Goal: Task Accomplishment & Management: Manage account settings

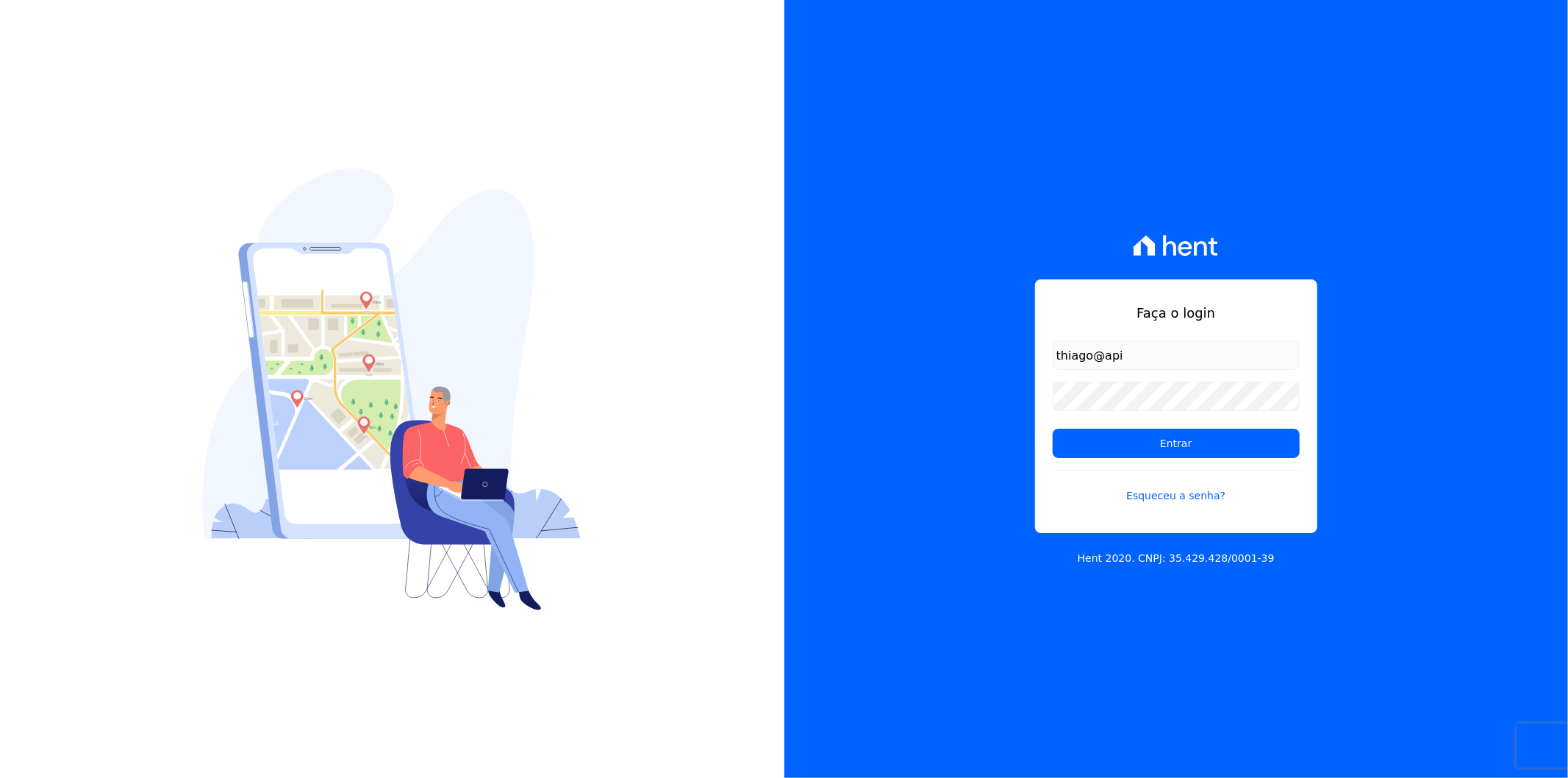
type input "[EMAIL_ADDRESS][DOMAIN_NAME]"
click at [1022, 409] on div "Faça o login thiago@apiceincorporadora.com.br Entrar Esqueceu a senha? Hent 202…" at bounding box center [1177, 389] width 784 height 778
click at [1112, 446] on input "Entrar" at bounding box center [1177, 443] width 247 height 30
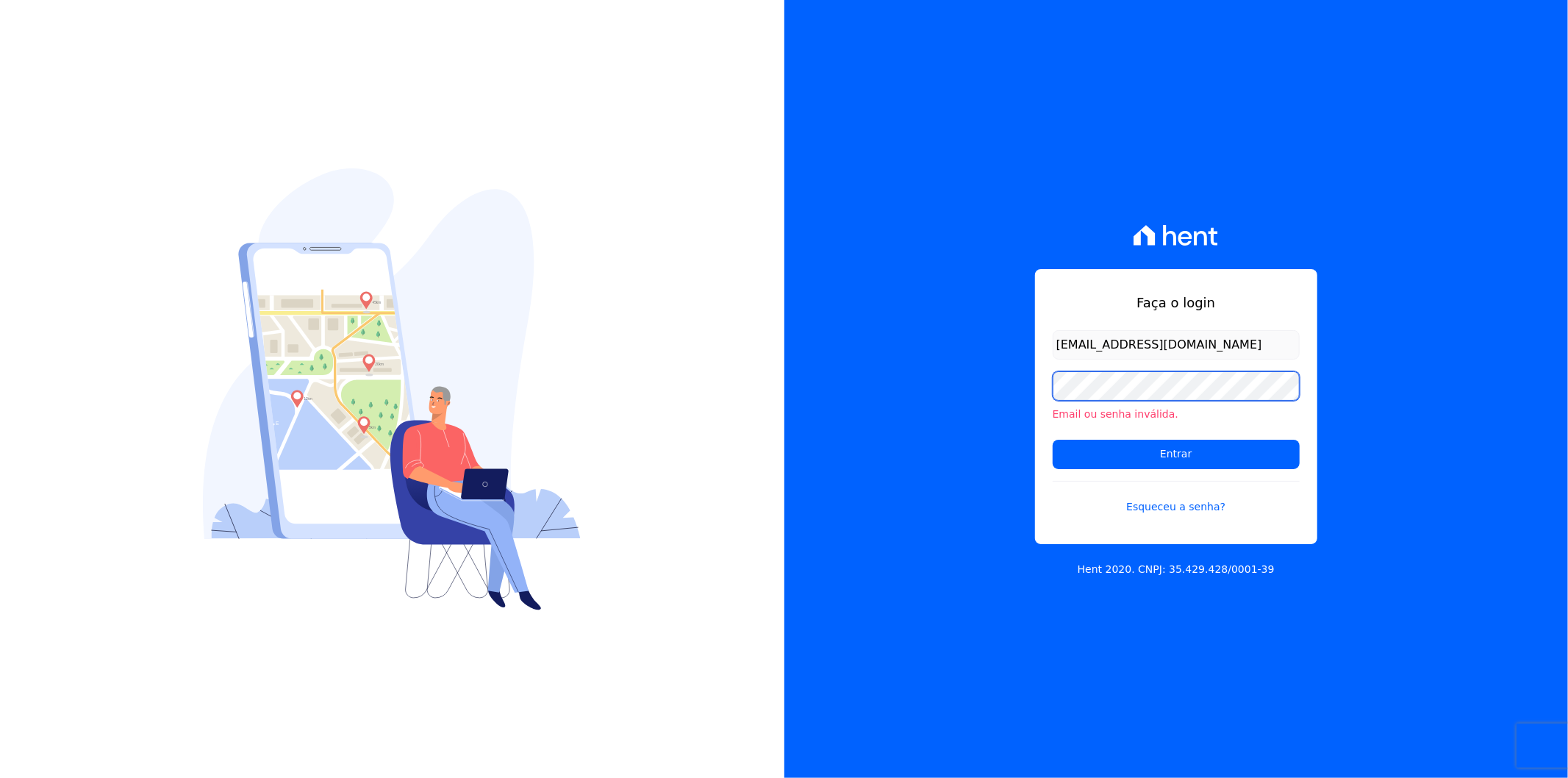
click at [1053, 439] on input "Entrar" at bounding box center [1177, 454] width 247 height 30
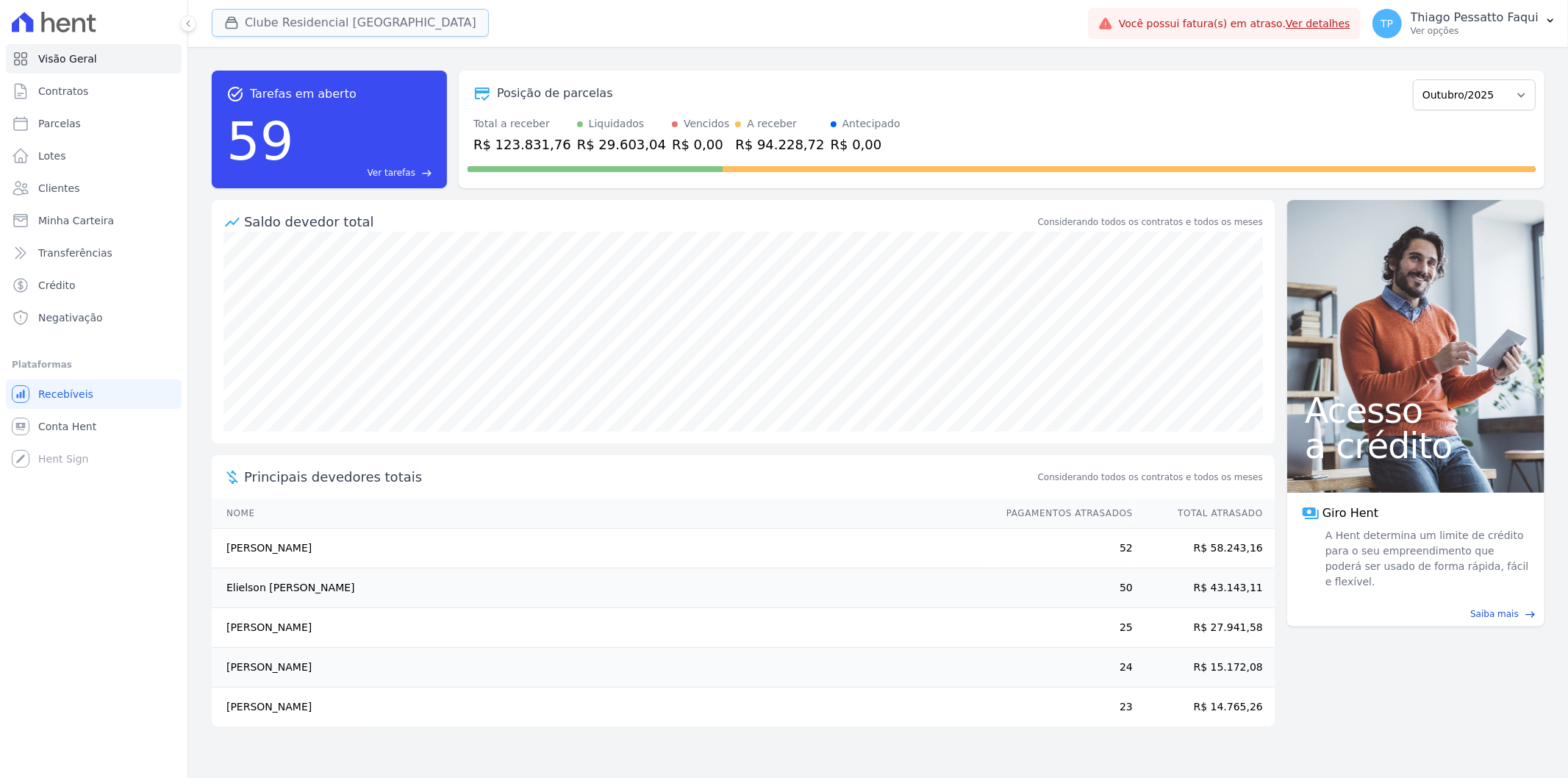
click at [337, 23] on button "Clube Residencial Saint Louis" at bounding box center [350, 23] width 277 height 28
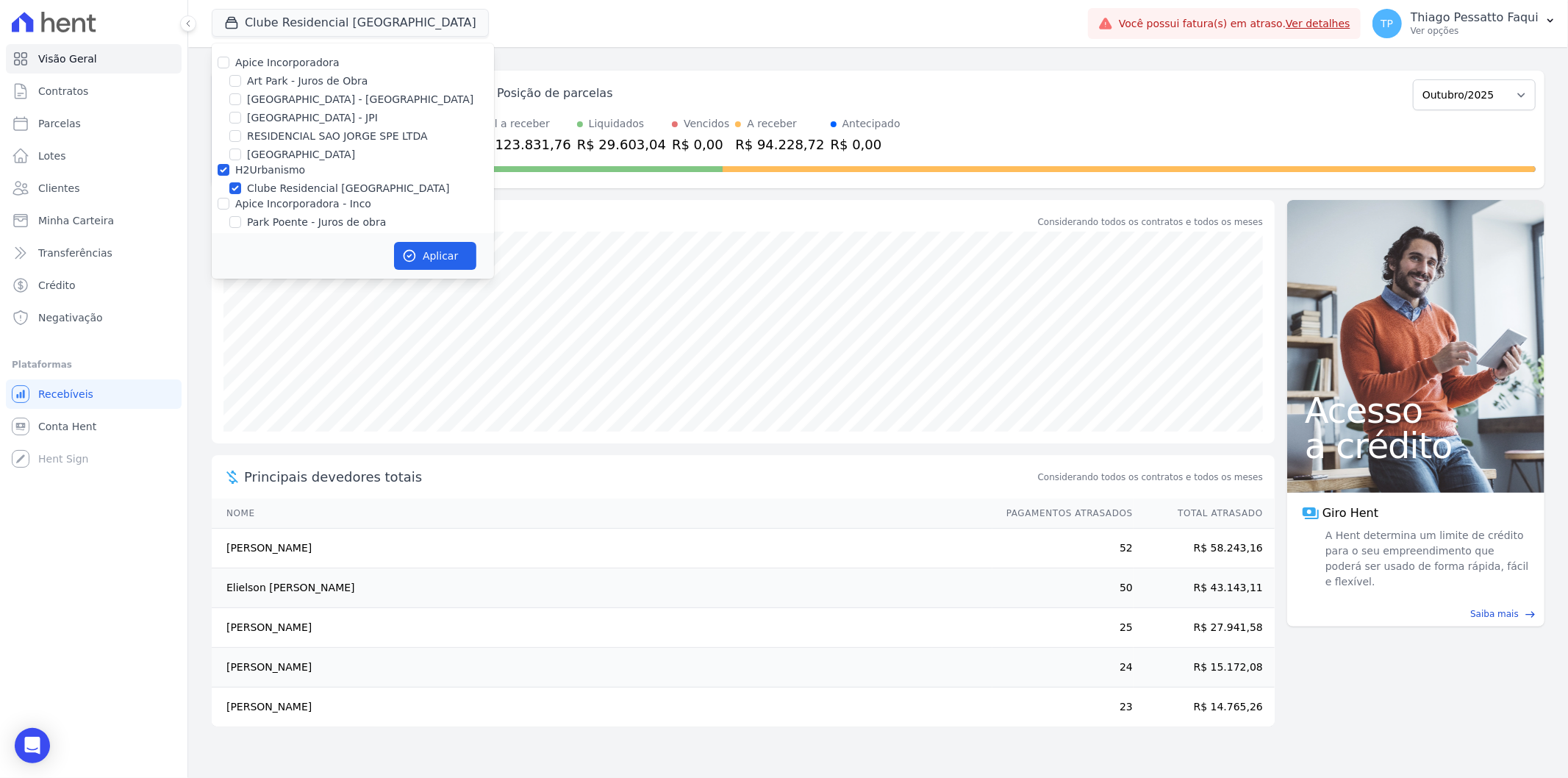
click at [276, 166] on label "H2Urbanismo" at bounding box center [270, 170] width 70 height 12
click at [229, 166] on input "H2Urbanismo" at bounding box center [223, 170] width 12 height 12
checkbox input "false"
click at [615, 78] on div "Posição de parcelas Novembro/2022 Dezembro/2022 Janeiro/2023 Fevereiro/2023 Mar…" at bounding box center [1001, 93] width 1068 height 34
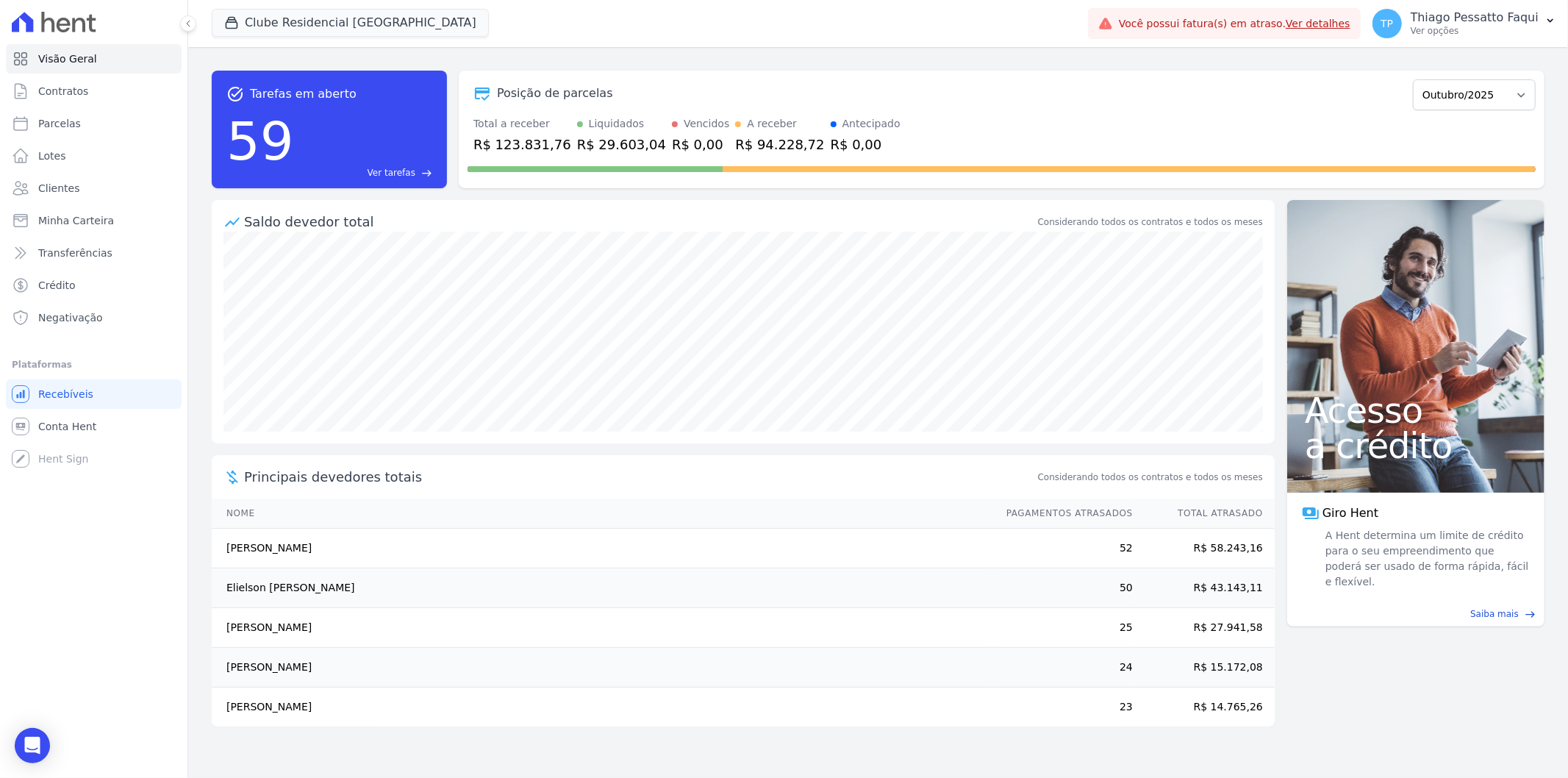
click at [570, 89] on div "Posição de parcelas" at bounding box center [555, 93] width 116 height 18
drag, startPoint x: 1168, startPoint y: 574, endPoint x: 1157, endPoint y: 569, distance: 12.1
click at [1168, 573] on td "R$ 43.143,11" at bounding box center [1203, 588] width 141 height 40
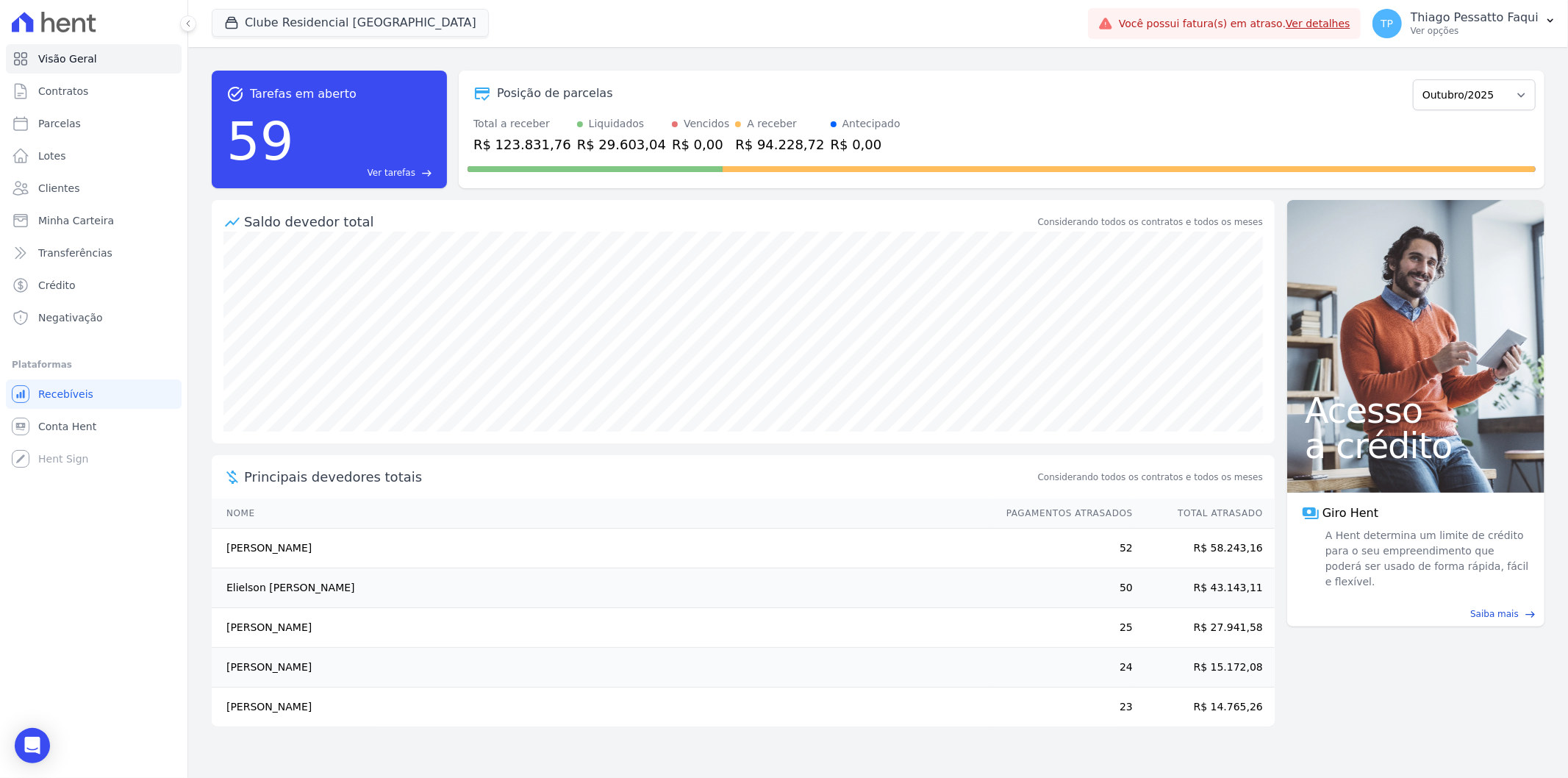
drag, startPoint x: 1012, startPoint y: 547, endPoint x: 944, endPoint y: 545, distance: 68.0
click at [1010, 545] on td "52" at bounding box center [1062, 548] width 141 height 40
click at [385, 549] on td "Karoline Pinto De Oliveira" at bounding box center [602, 548] width 781 height 40
click at [381, 549] on td "Karoline Pinto De Oliveira" at bounding box center [602, 548] width 781 height 40
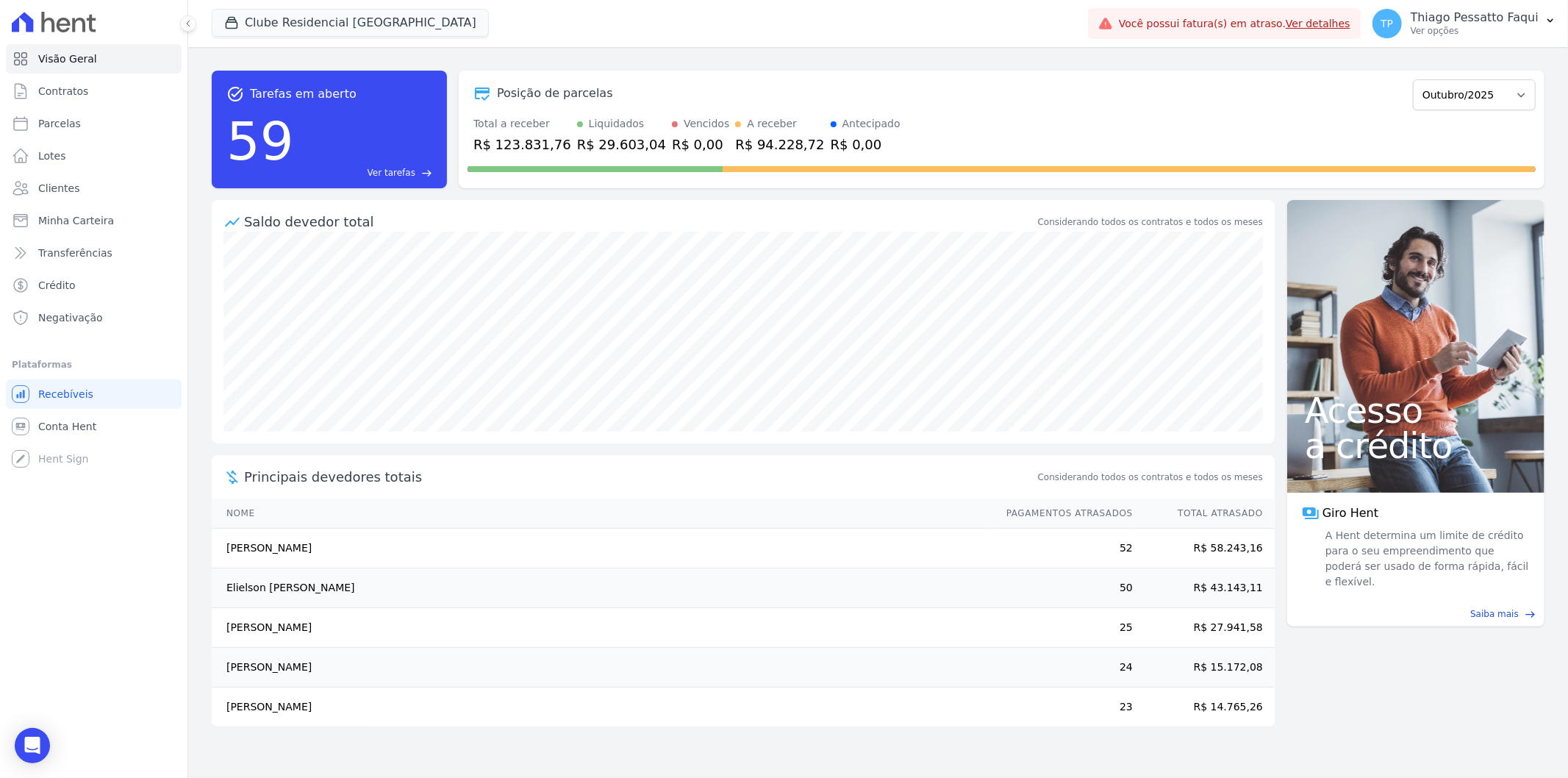
click at [370, 547] on td "Karoline Pinto De Oliveira" at bounding box center [602, 548] width 781 height 40
click at [133, 248] on link "Transferências" at bounding box center [93, 253] width 175 height 30
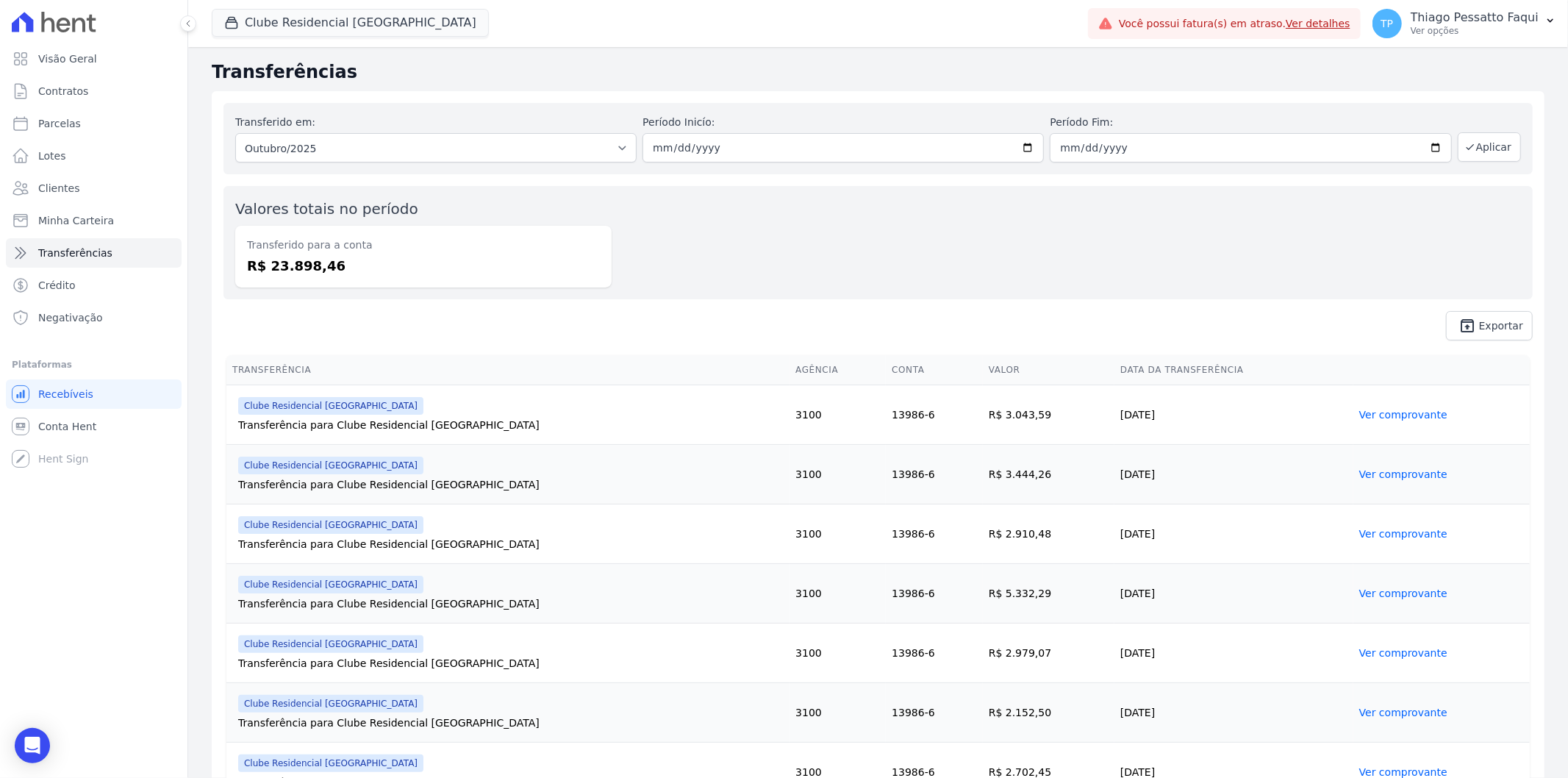
drag, startPoint x: 454, startPoint y: 595, endPoint x: 442, endPoint y: 320, distance: 275.3
